Goal: Transaction & Acquisition: Purchase product/service

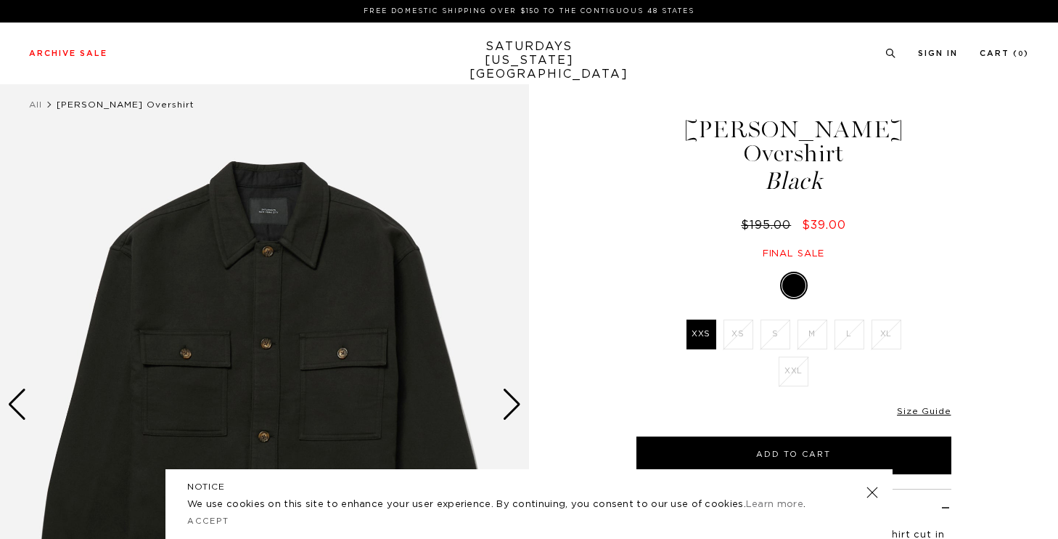
click at [513, 401] on div "Next slide" at bounding box center [512, 404] width 20 height 32
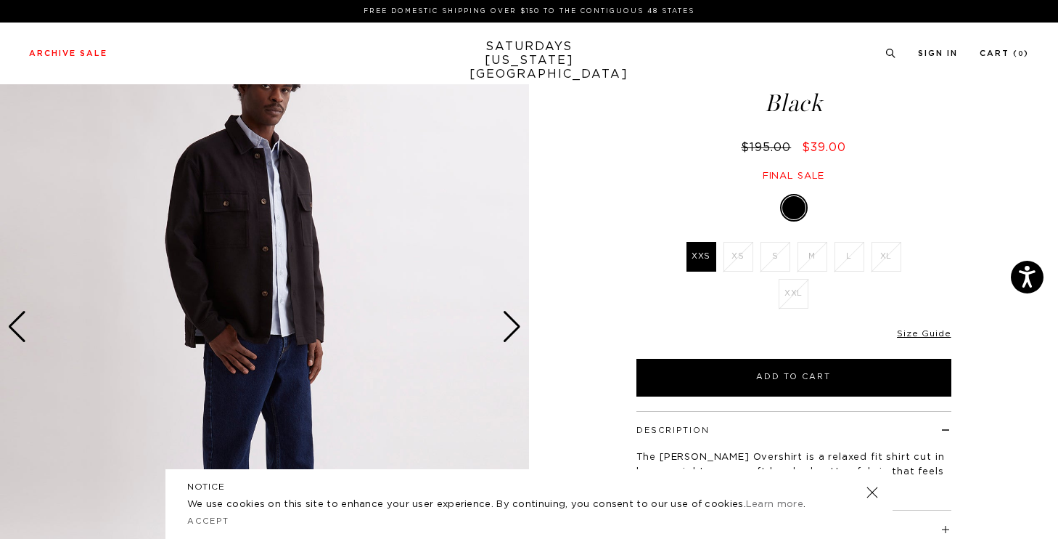
scroll to position [150, 0]
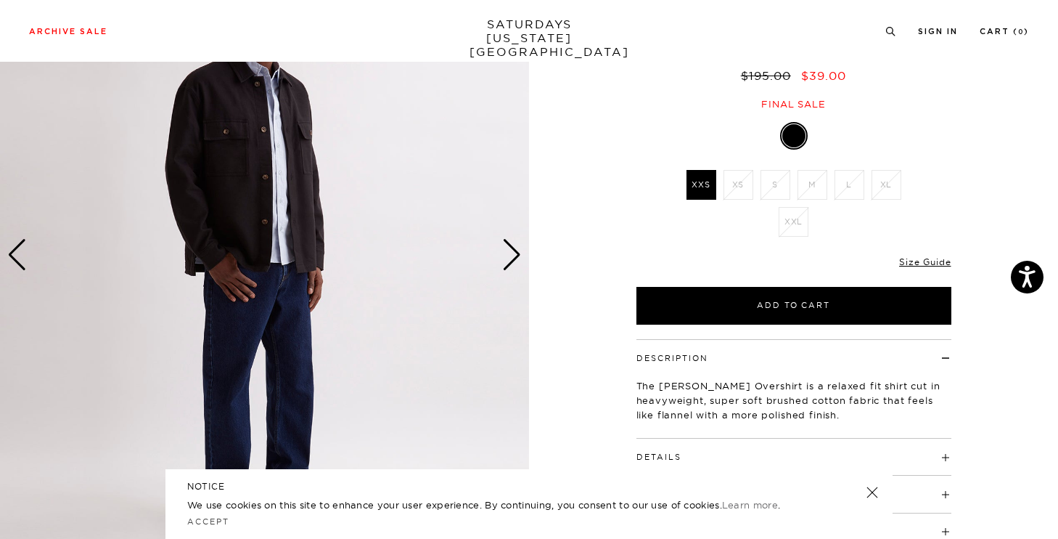
click at [506, 264] on div "Next slide" at bounding box center [512, 255] width 20 height 32
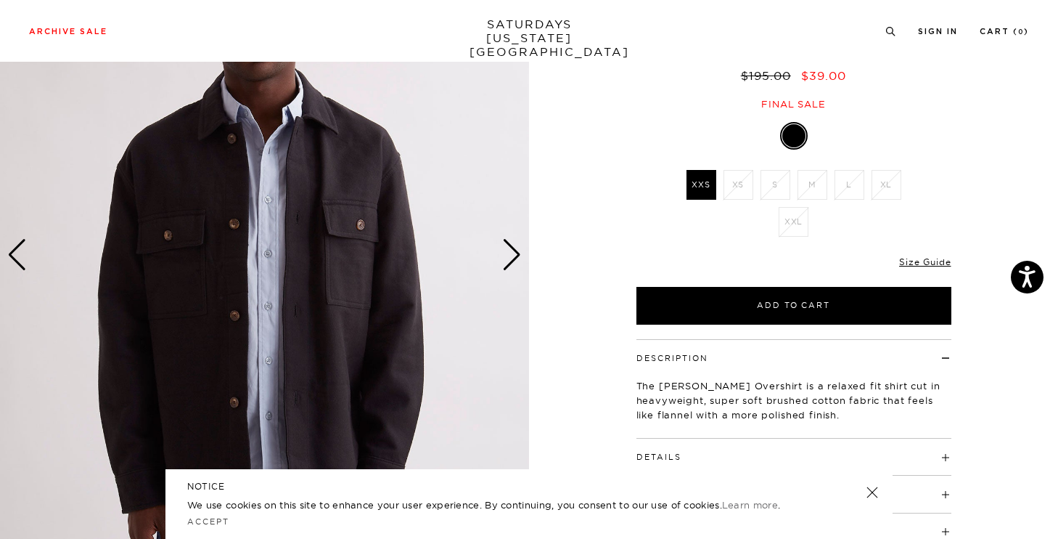
click at [506, 264] on div "Next slide" at bounding box center [512, 255] width 20 height 32
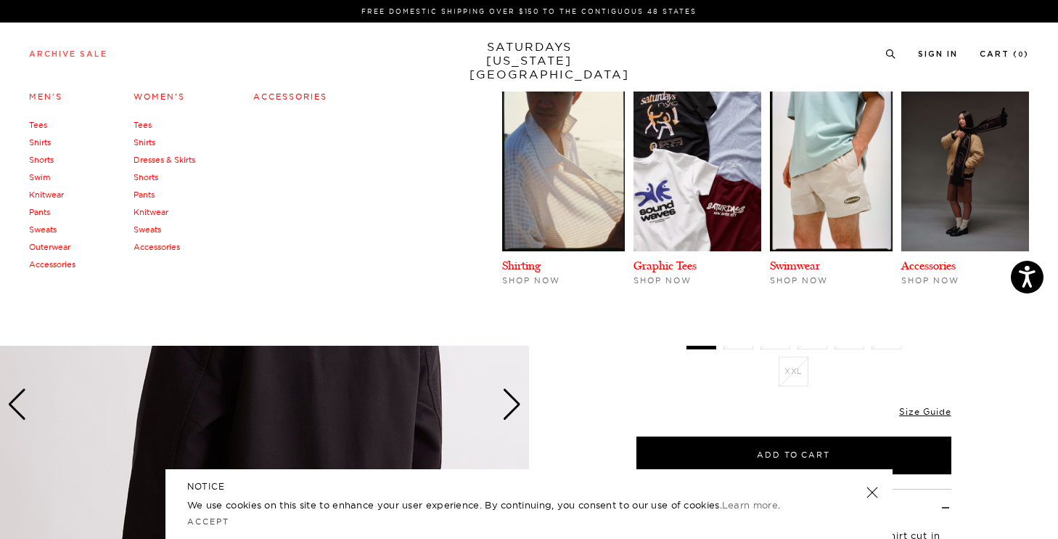
scroll to position [0, 0]
click at [92, 52] on link "Archive Sale" at bounding box center [68, 54] width 78 height 8
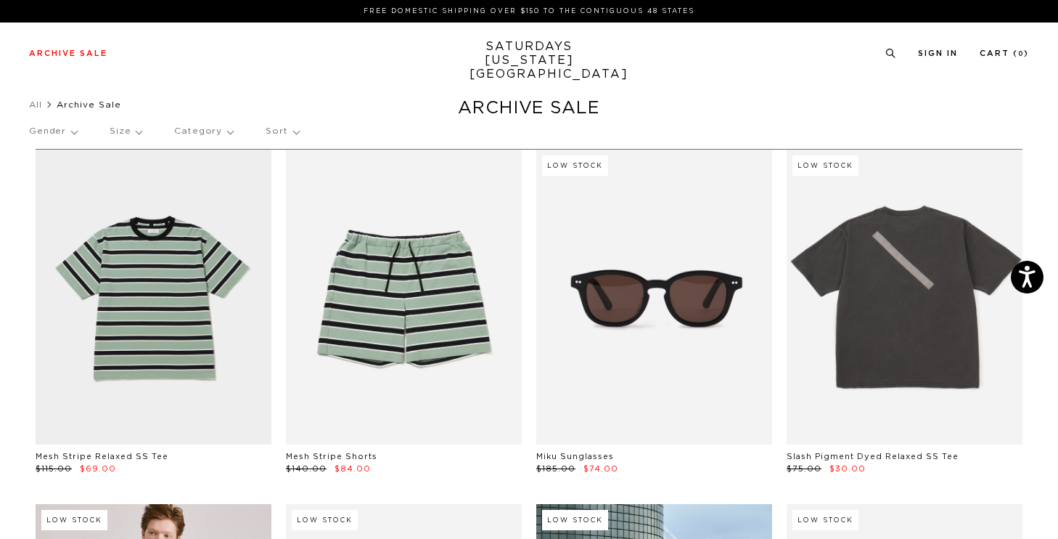
scroll to position [1, 0]
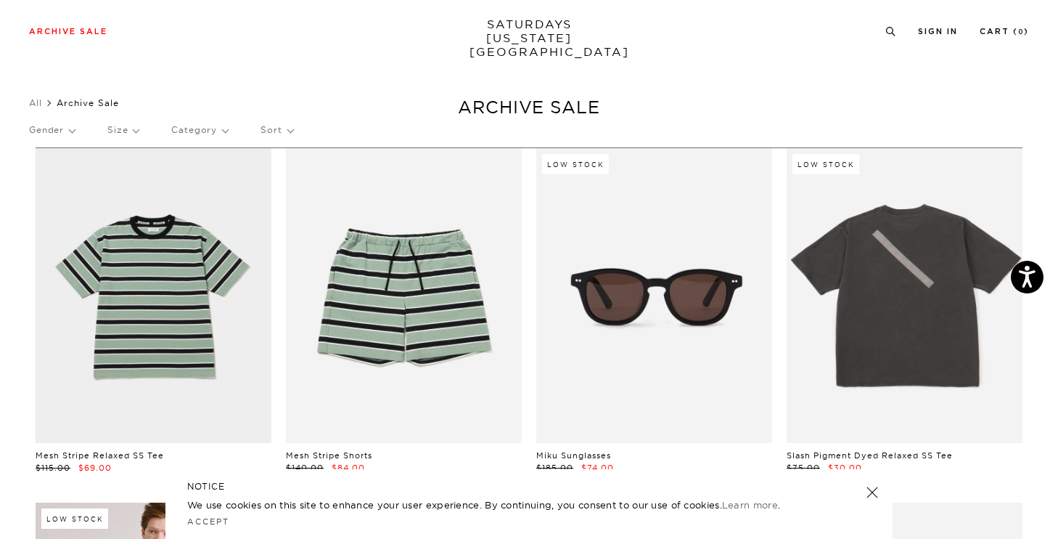
click at [121, 129] on p "Size" at bounding box center [122, 129] width 31 height 33
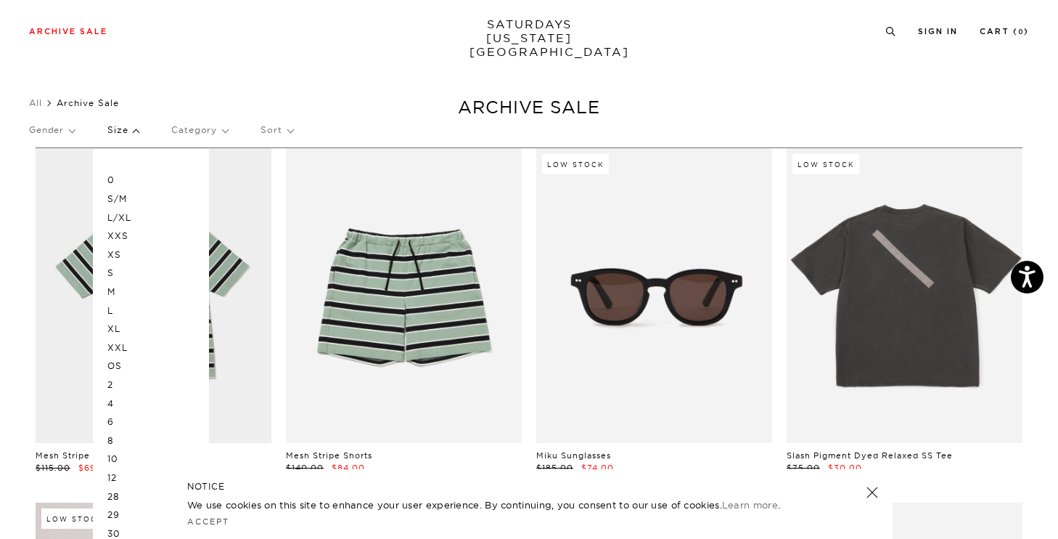
click at [113, 265] on p "S" at bounding box center [150, 272] width 87 height 19
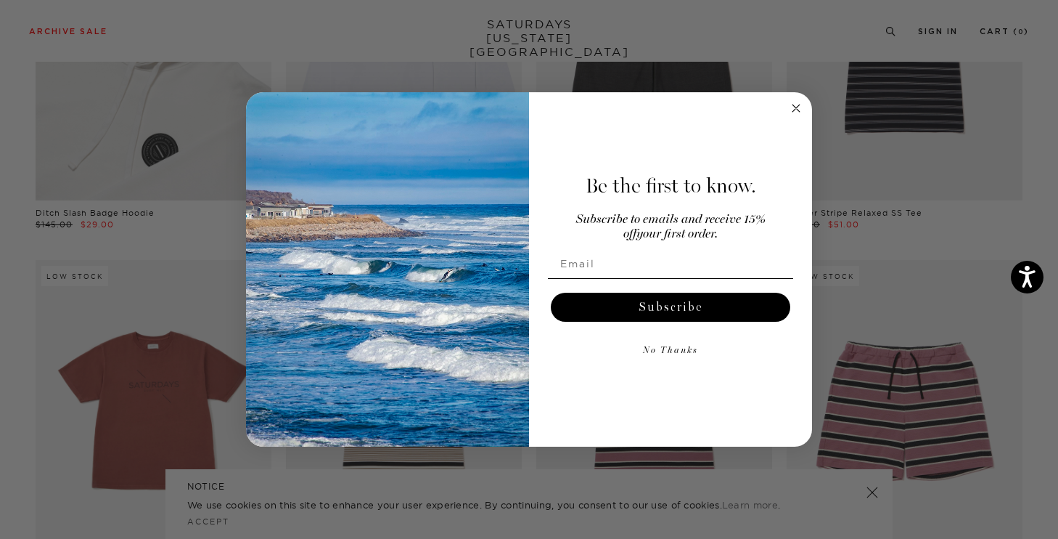
scroll to position [850, 0]
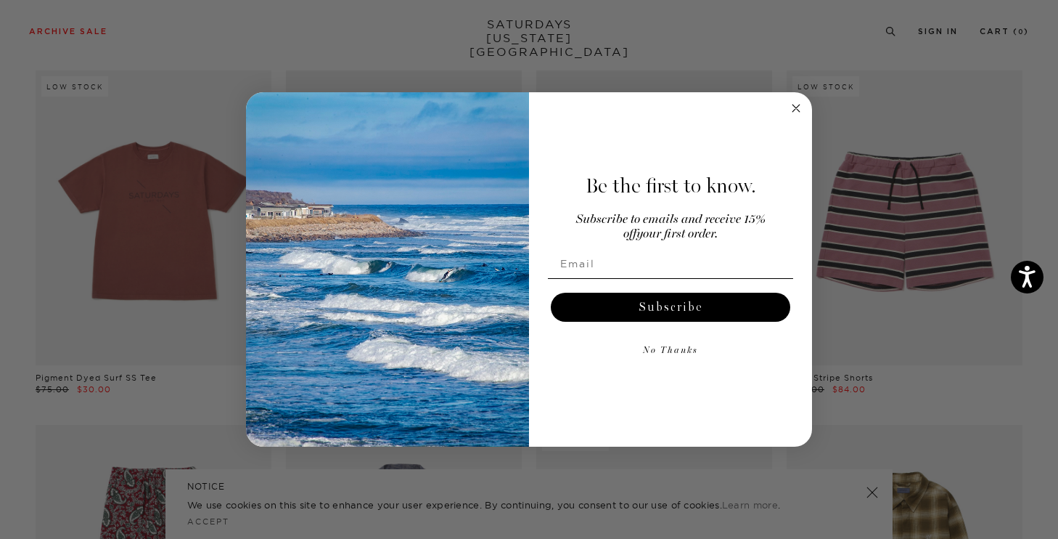
click at [864, 176] on div "Close dialog Be the first to know. Subscribe to emails and receive 15% off your…" at bounding box center [529, 269] width 1058 height 539
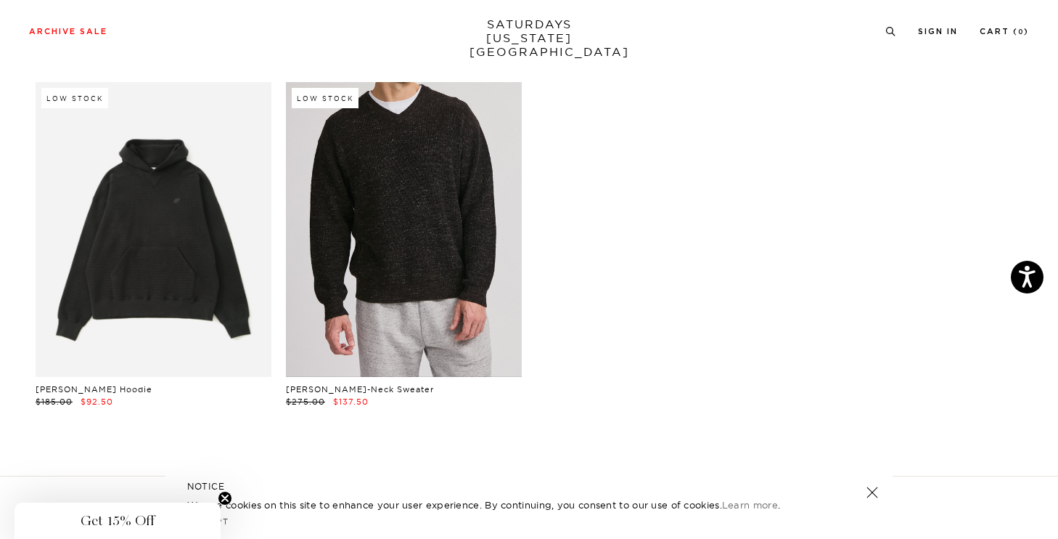
scroll to position [7607, 9]
